Goal: Navigation & Orientation: Find specific page/section

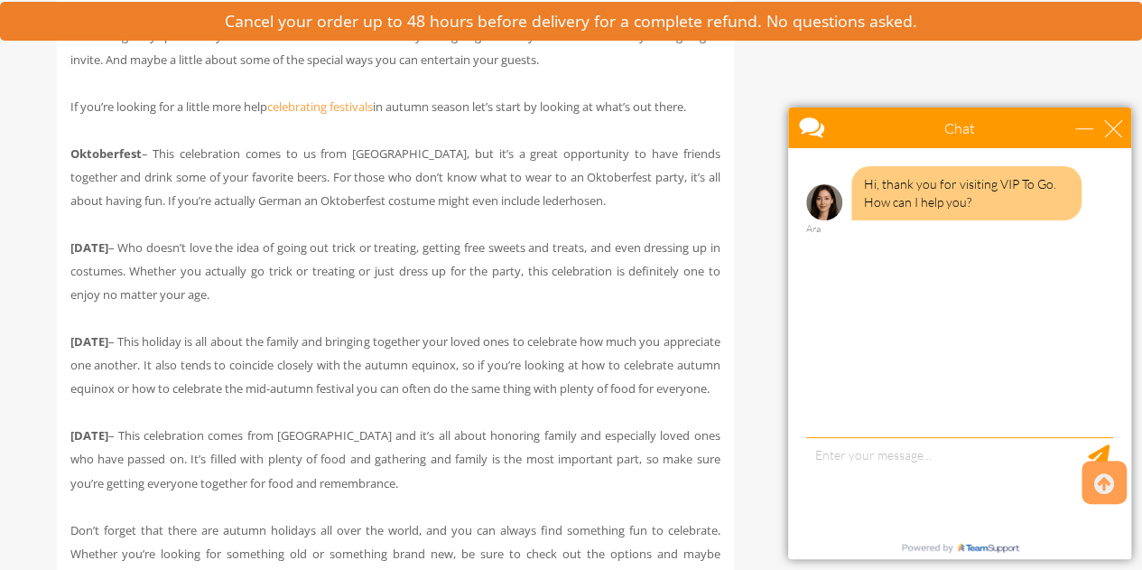
scroll to position [1230, 0]
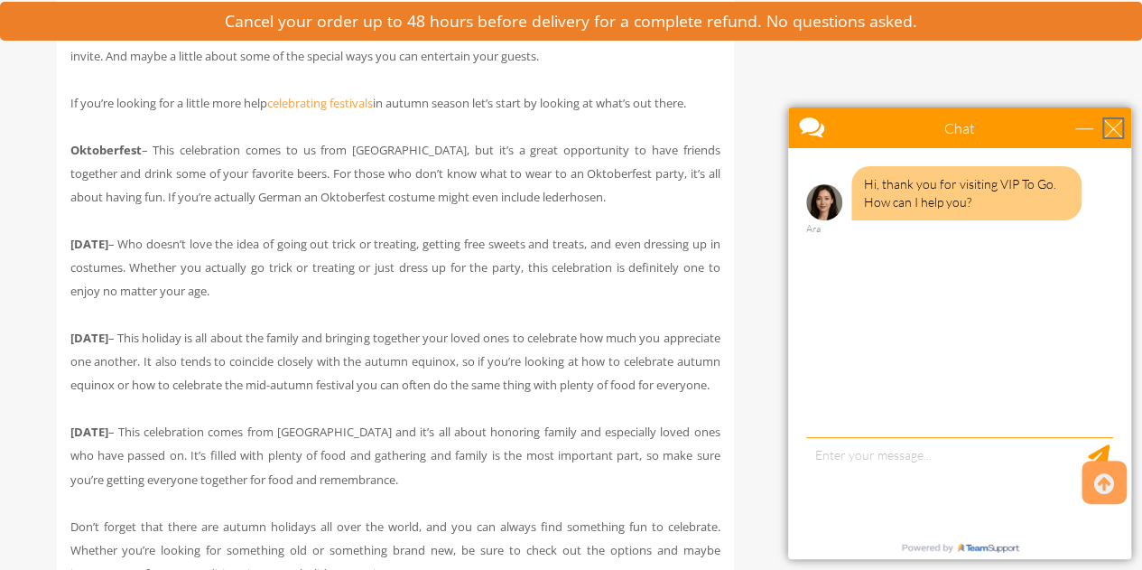
click at [1109, 127] on div "close" at bounding box center [1113, 128] width 18 height 18
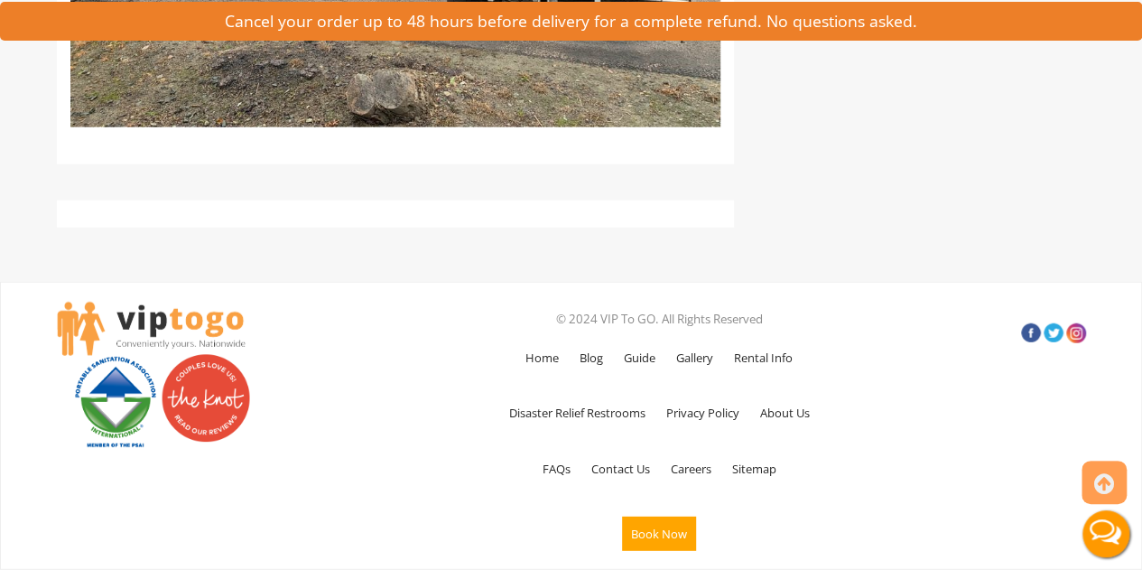
scroll to position [5728, 0]
click at [788, 414] on link "About Us" at bounding box center [785, 412] width 68 height 52
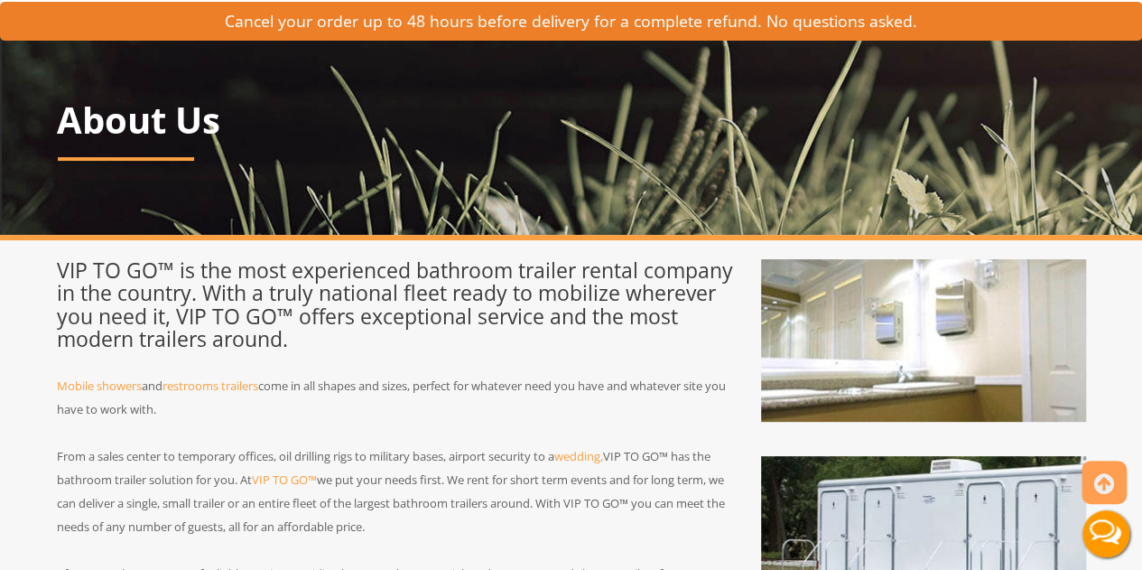
scroll to position [105, 0]
